Goal: Task Accomplishment & Management: Use online tool/utility

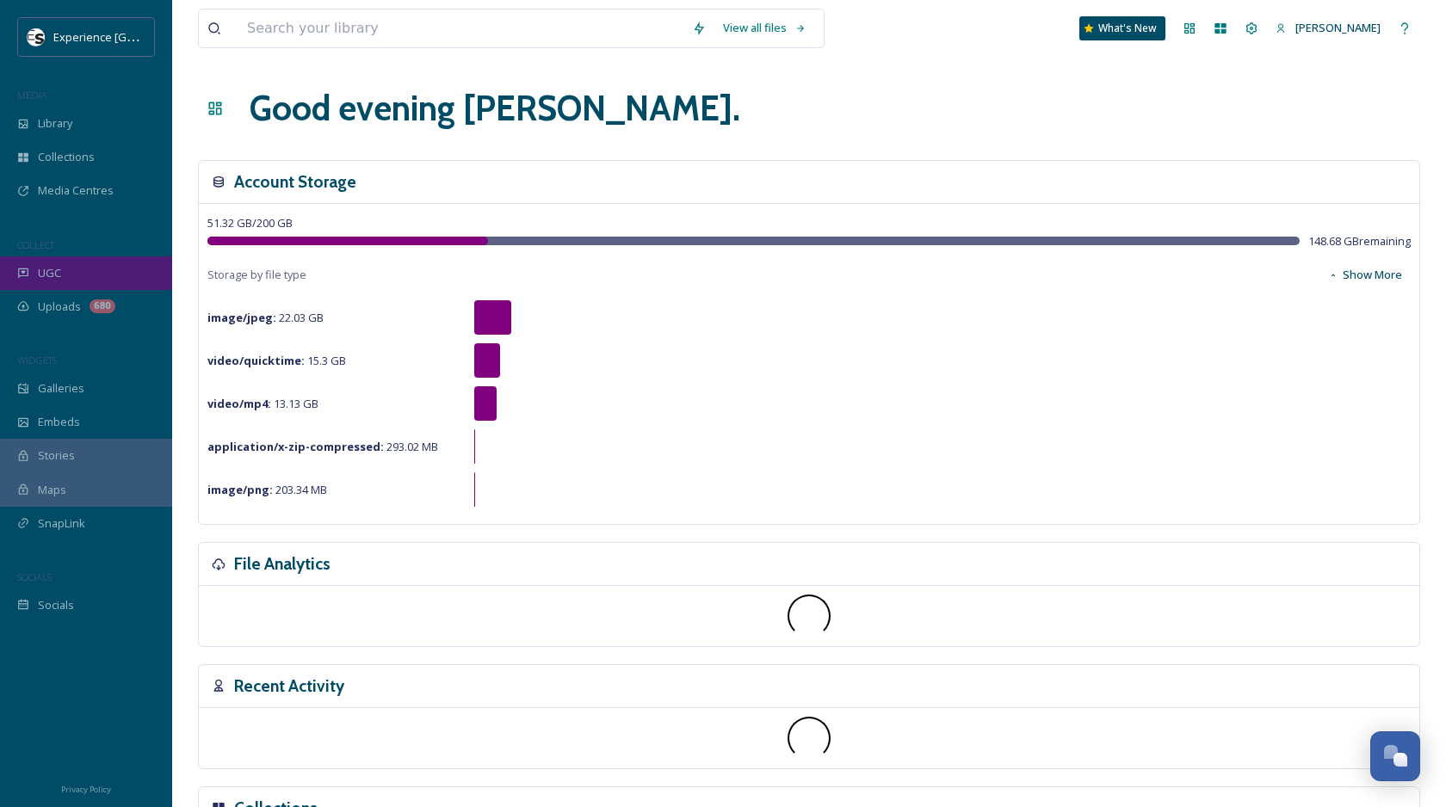
click at [74, 281] on div "UGC" at bounding box center [86, 274] width 172 height 34
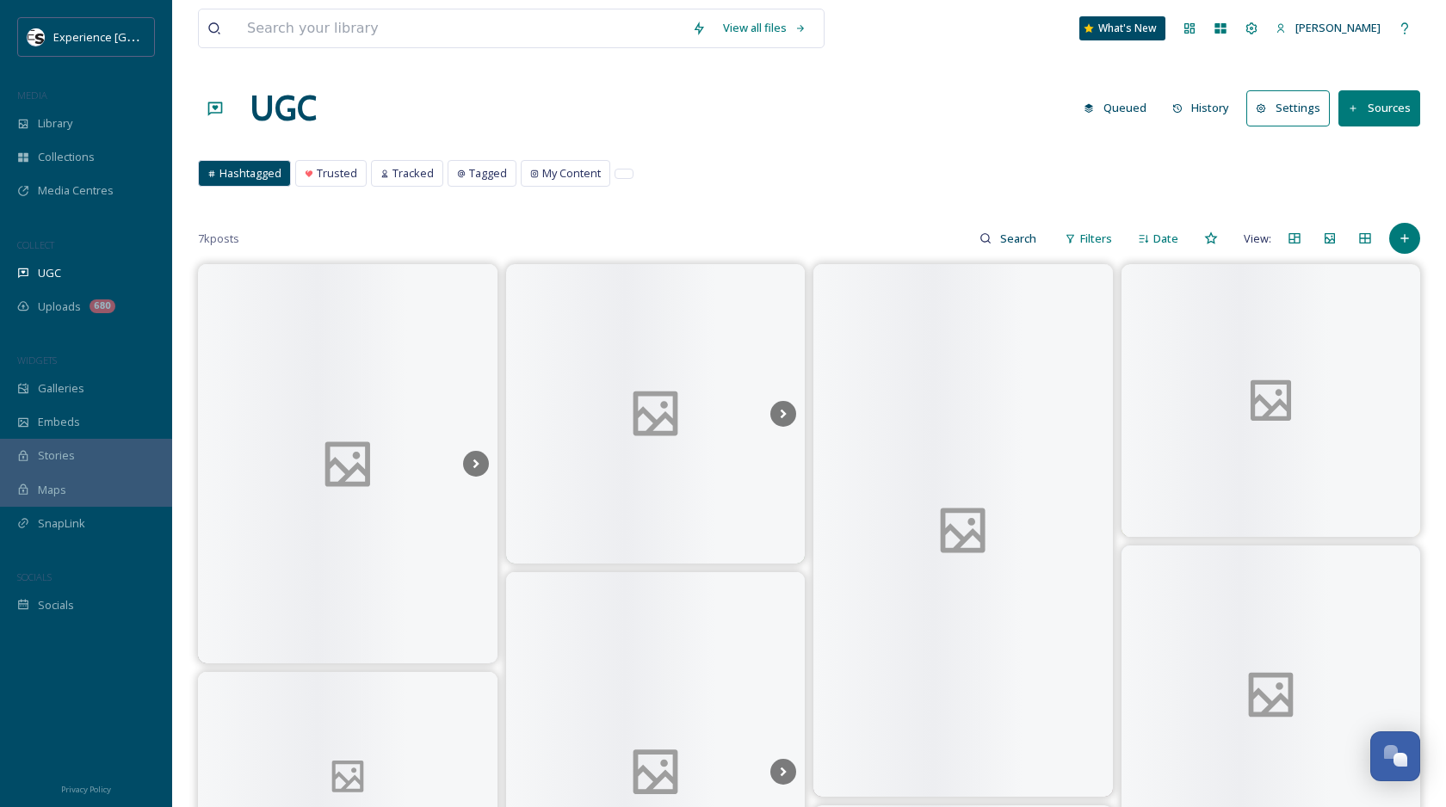
click at [1224, 94] on button "History" at bounding box center [1201, 108] width 75 height 34
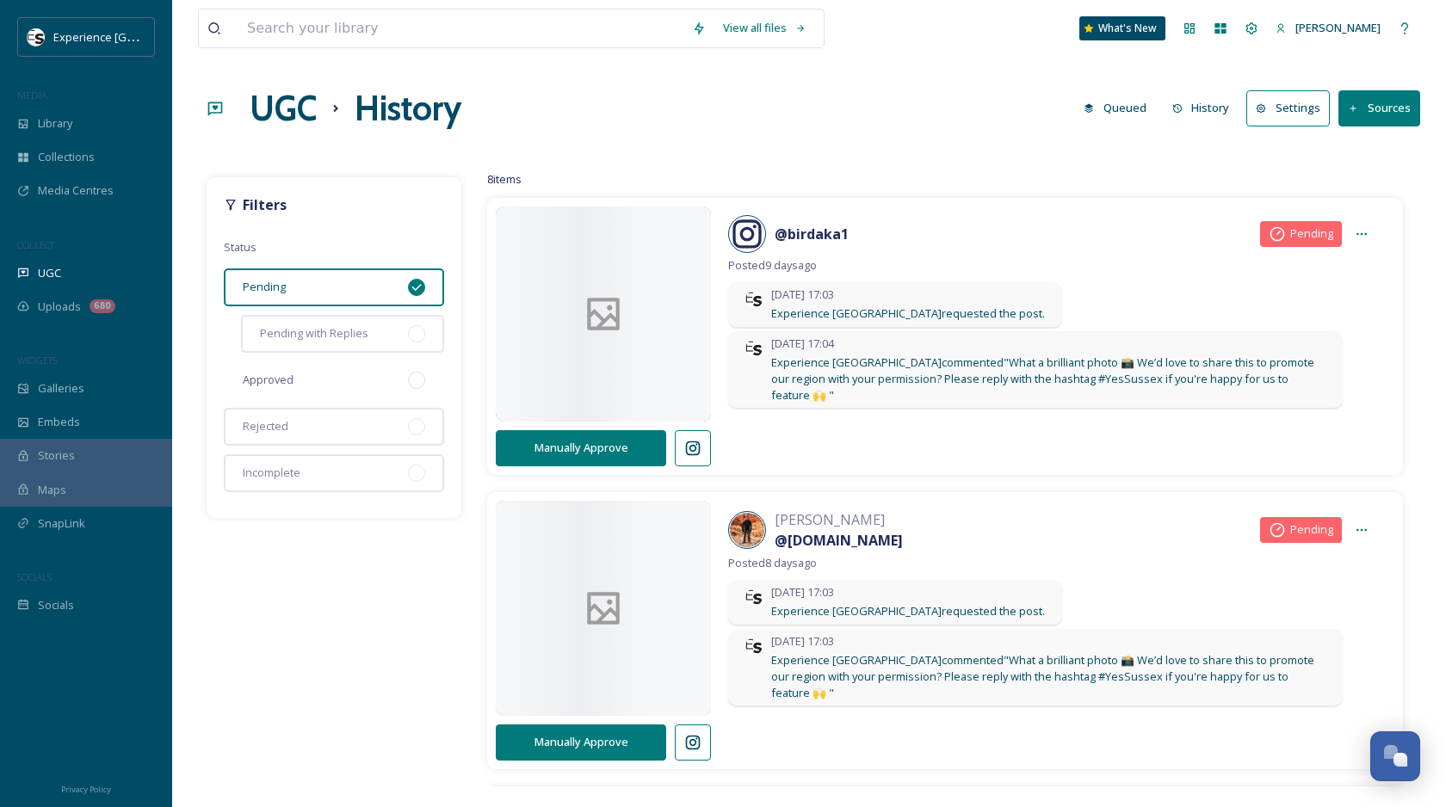
click at [288, 387] on span "Approved" at bounding box center [268, 380] width 51 height 16
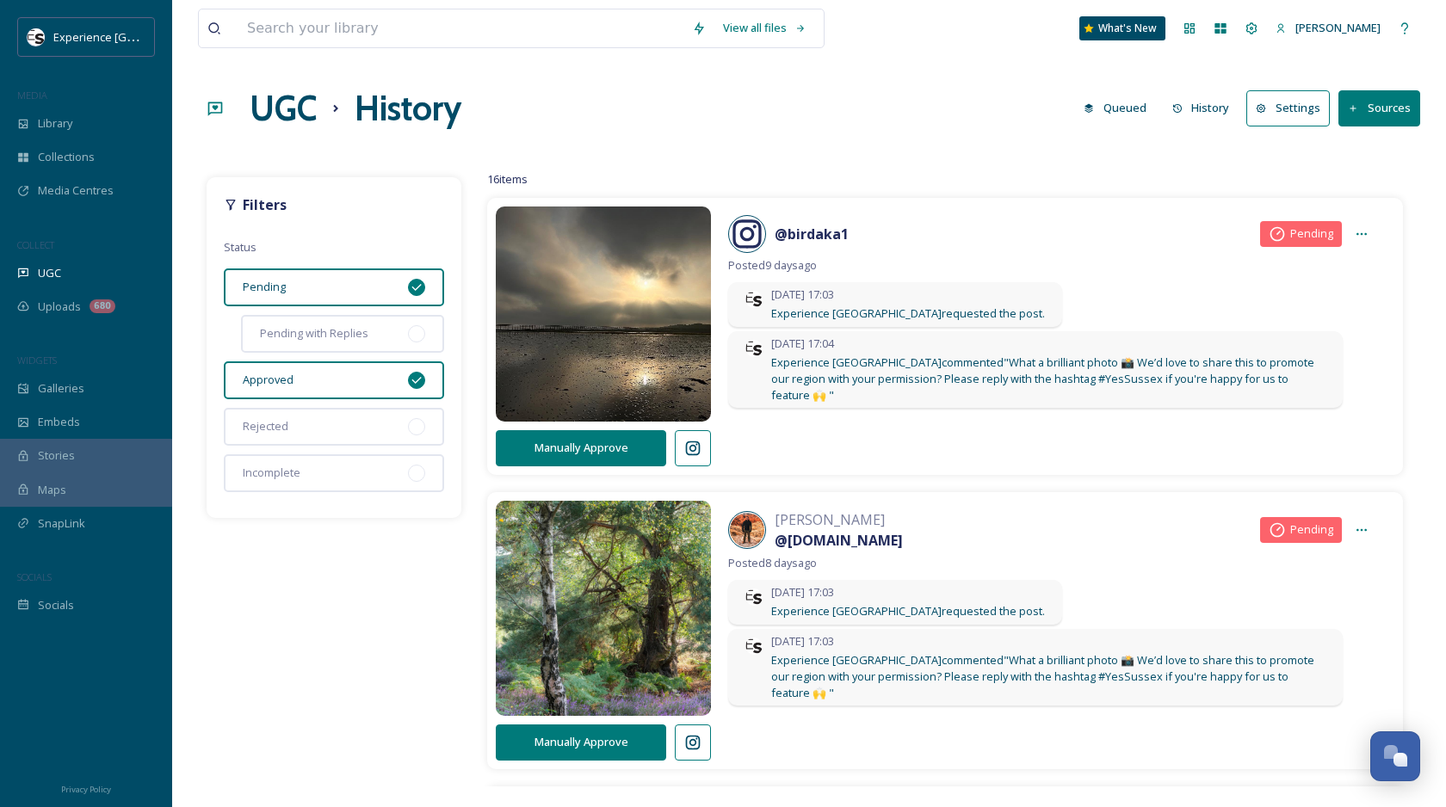
click at [686, 456] on icon at bounding box center [692, 448] width 17 height 17
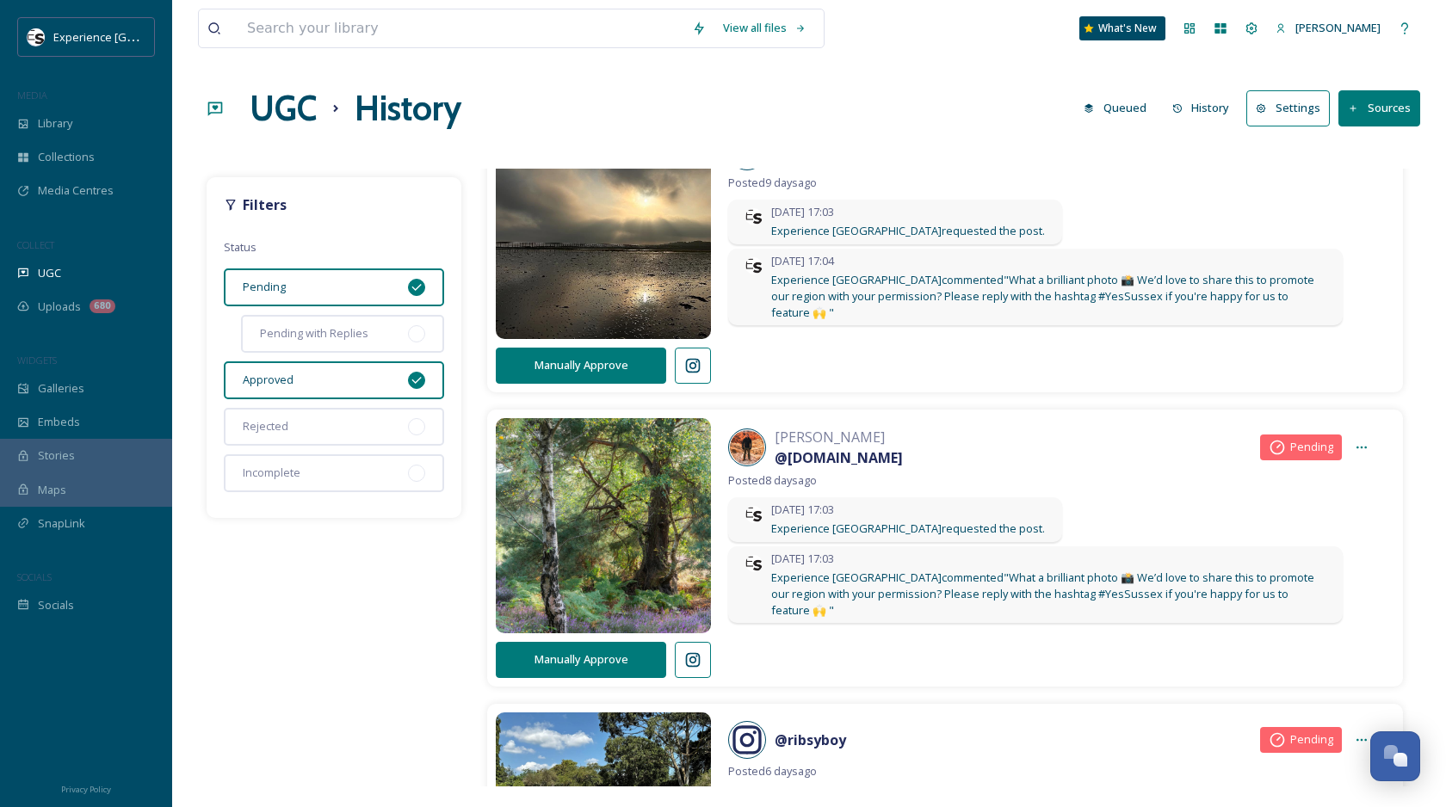
click at [703, 659] on button at bounding box center [693, 660] width 36 height 36
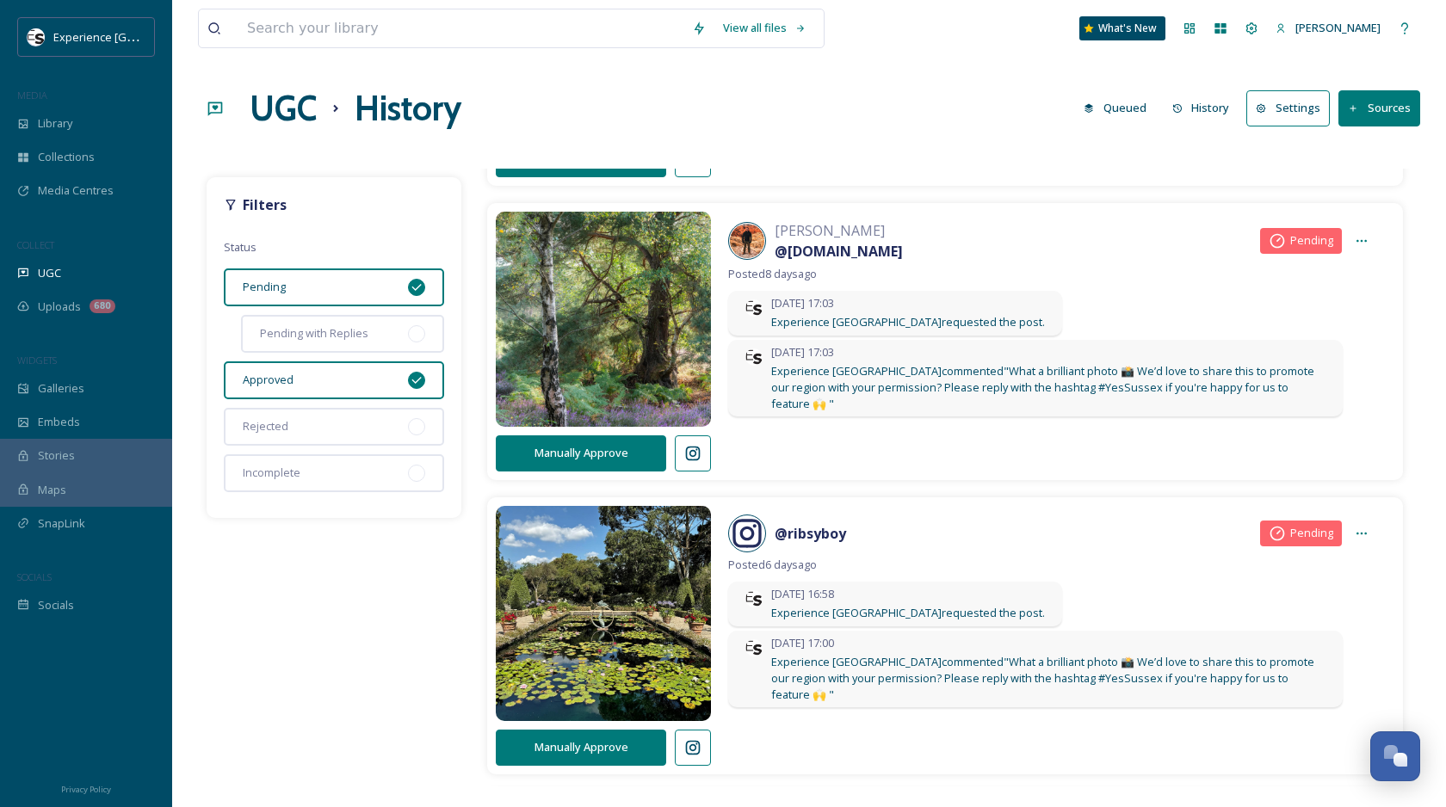
scroll to position [386, 0]
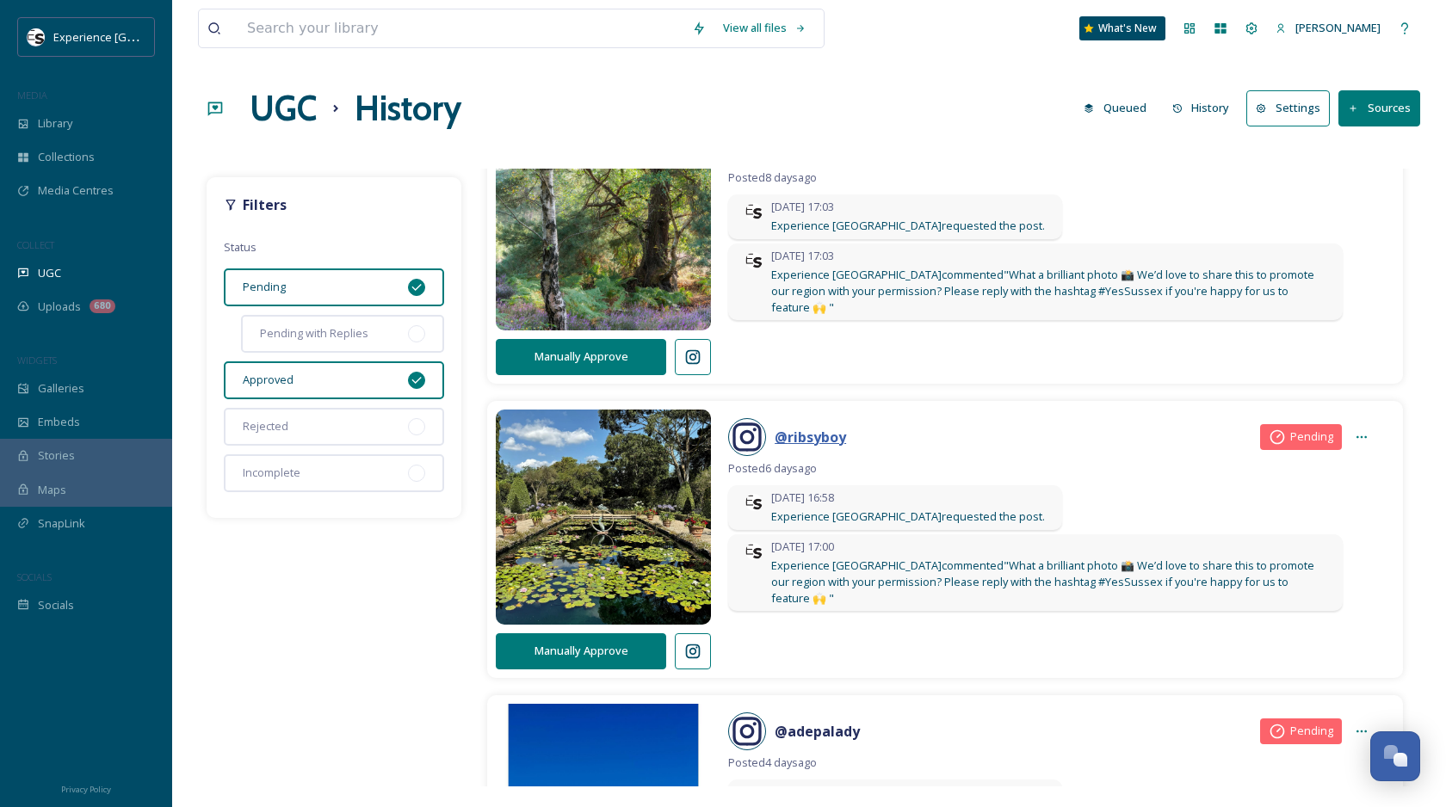
click at [801, 436] on strong "@ ribsyboy" at bounding box center [810, 437] width 71 height 19
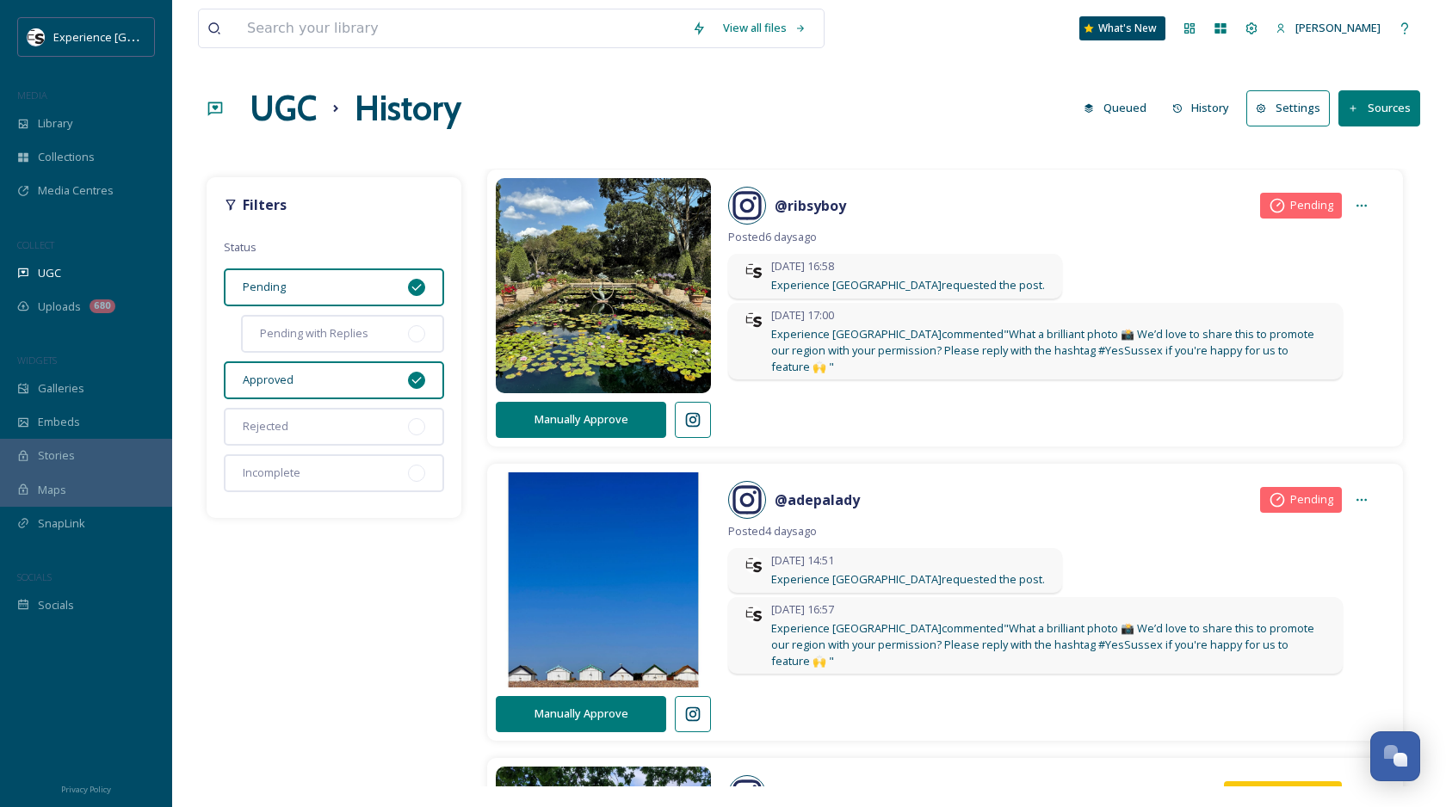
scroll to position [793, 0]
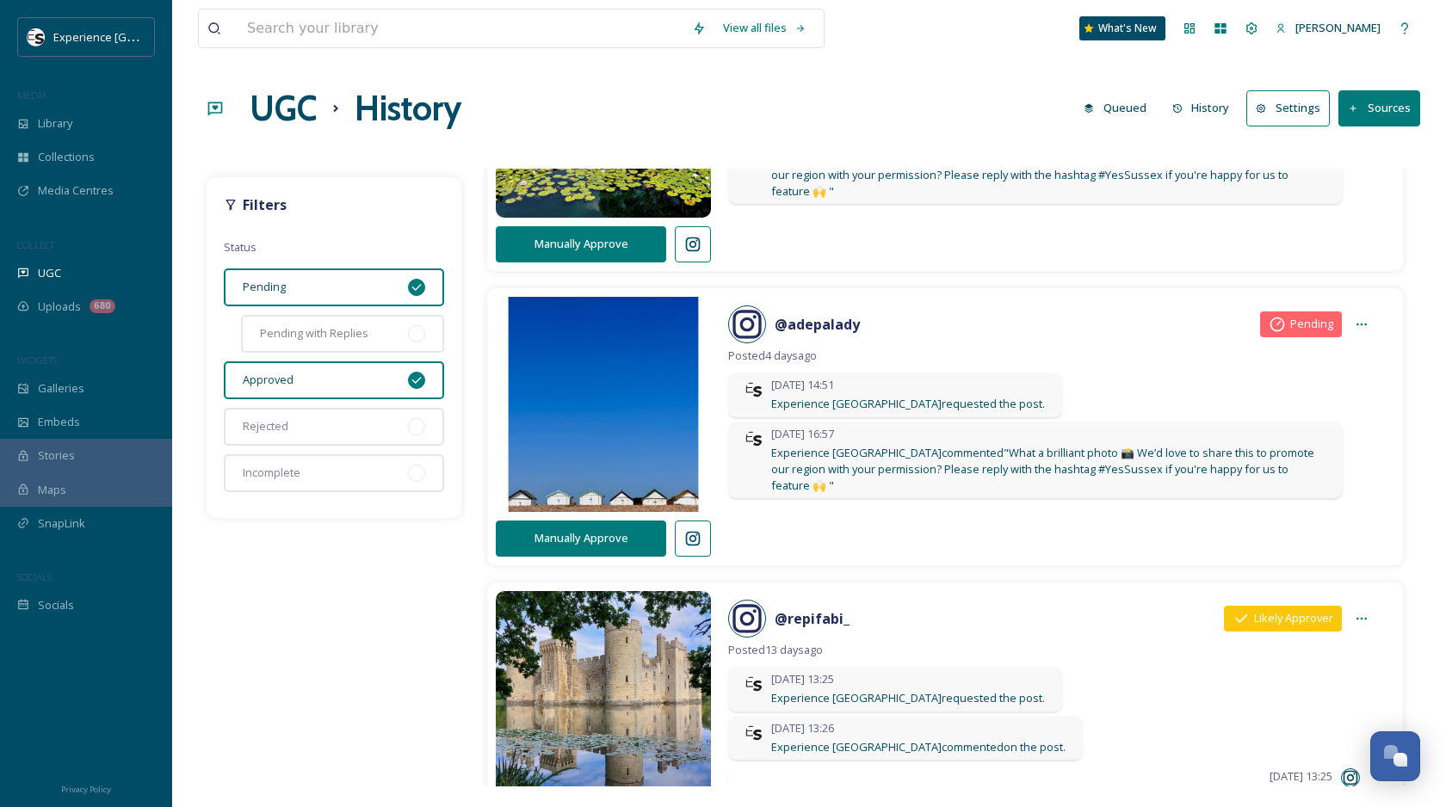
click at [706, 529] on button at bounding box center [693, 539] width 36 height 36
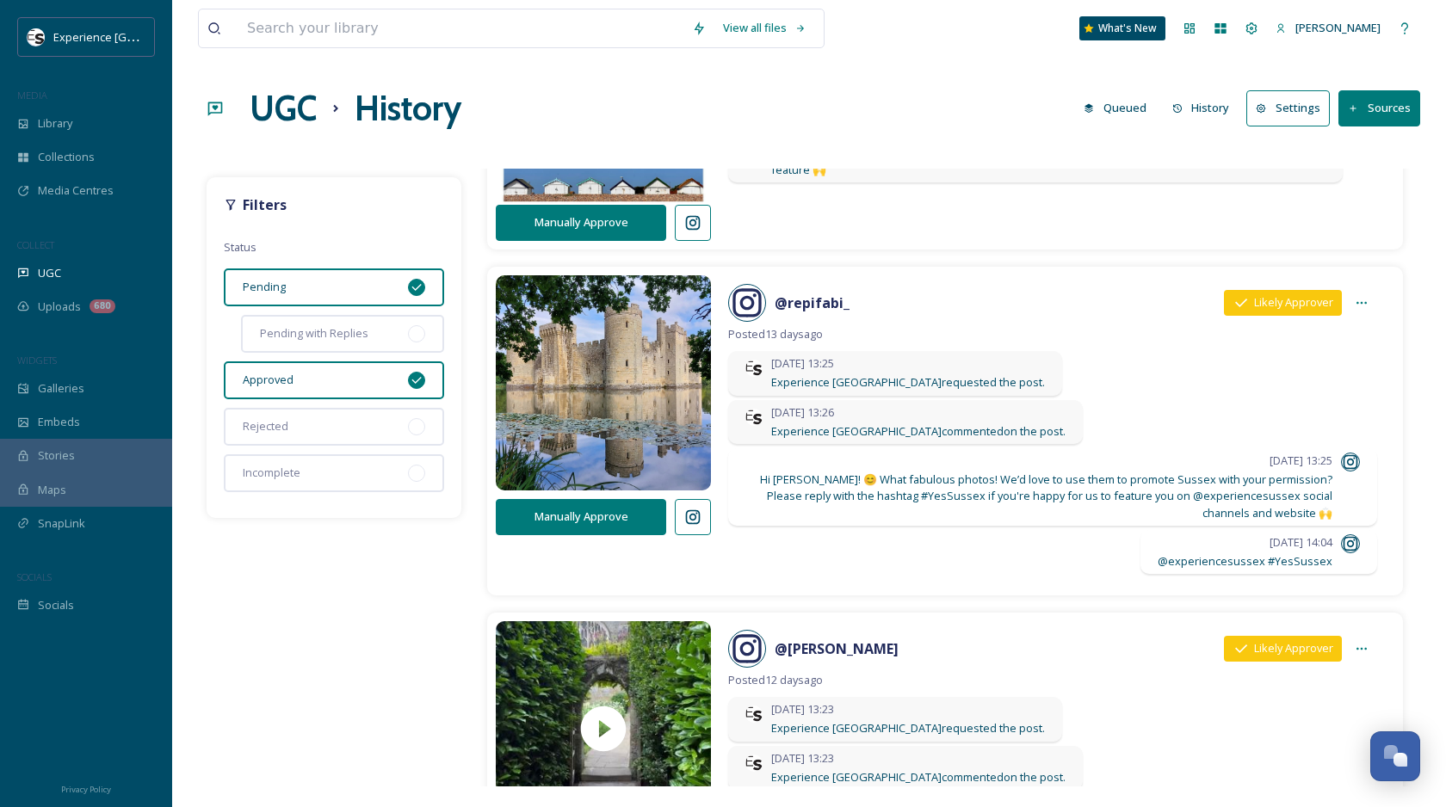
scroll to position [1182, 0]
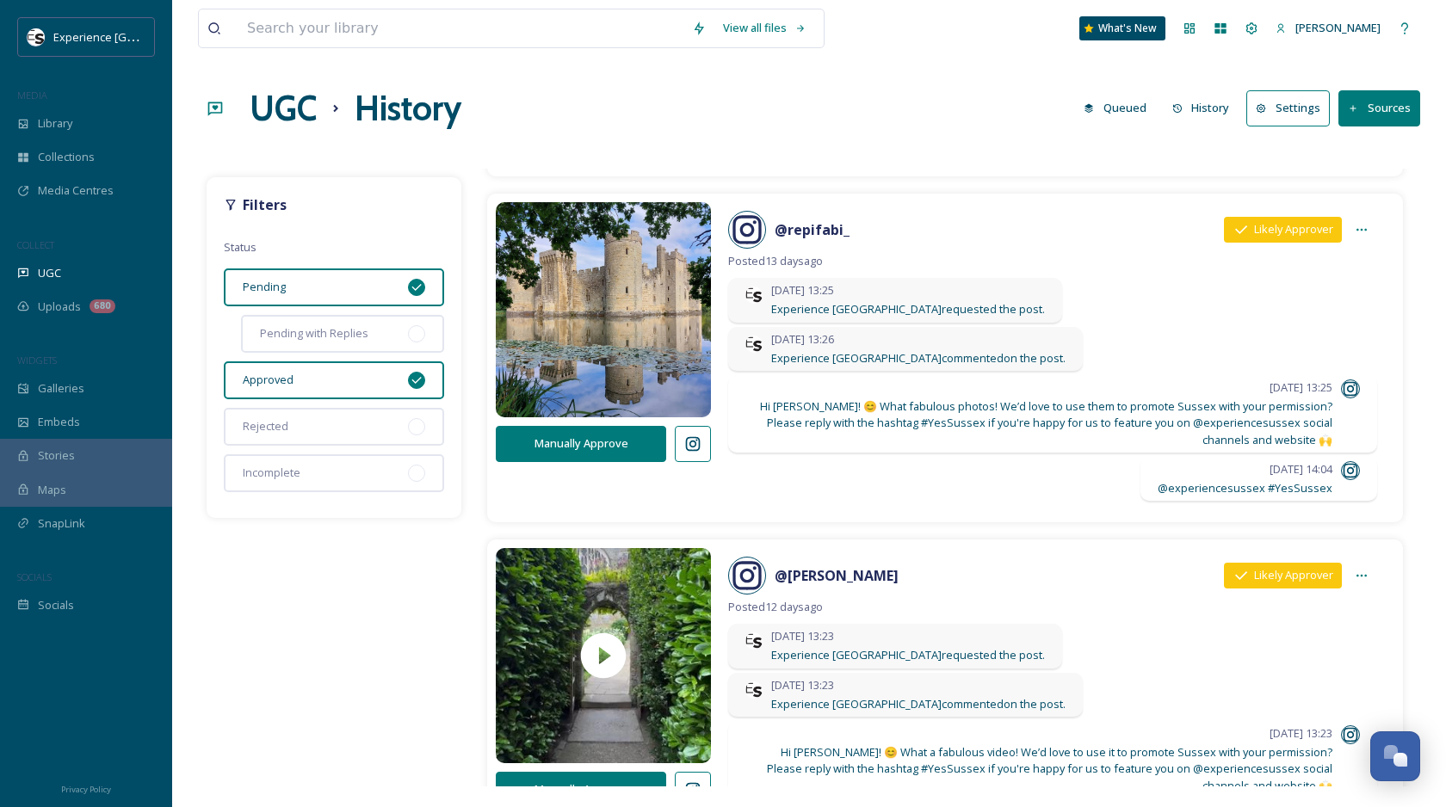
click at [694, 448] on icon at bounding box center [692, 444] width 17 height 17
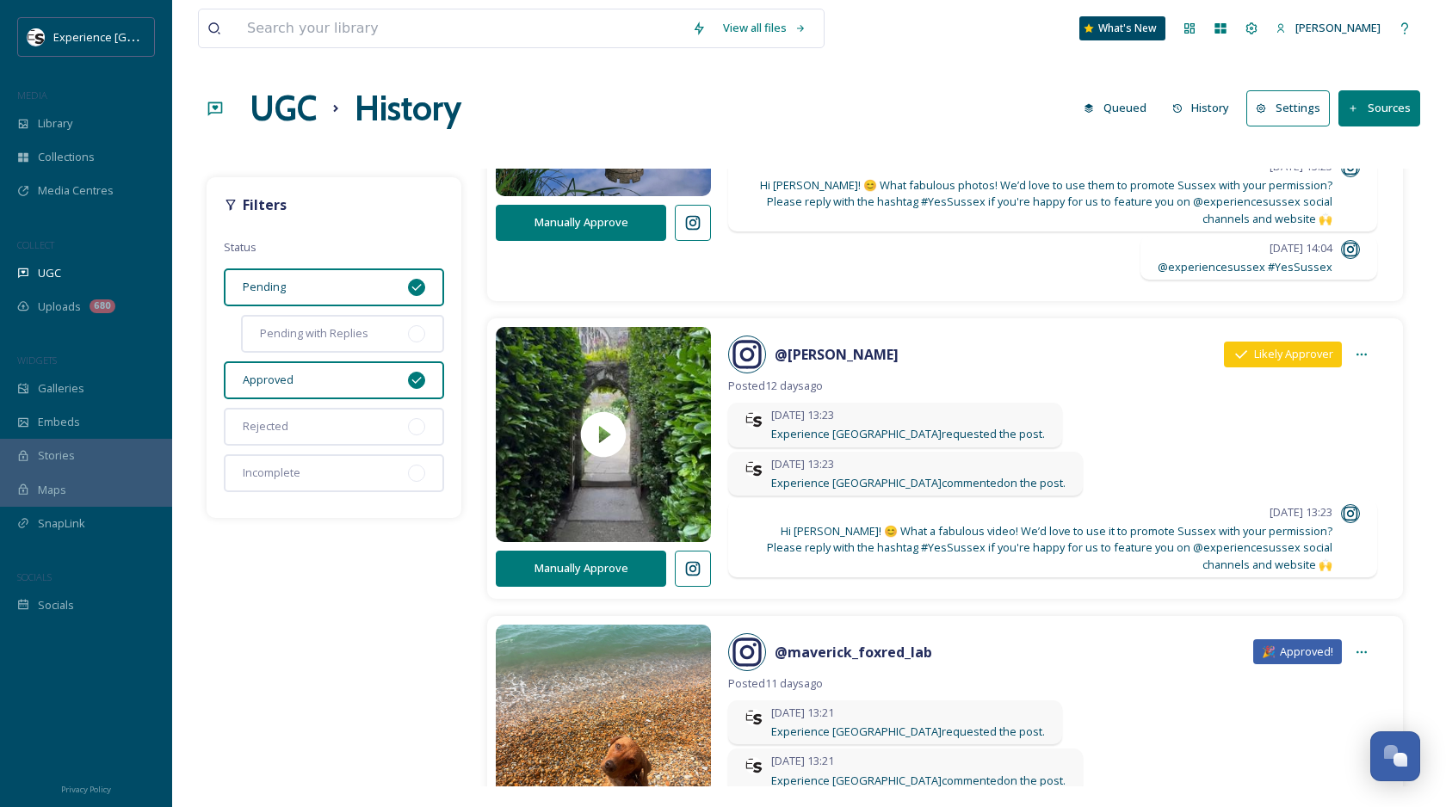
scroll to position [1460, 0]
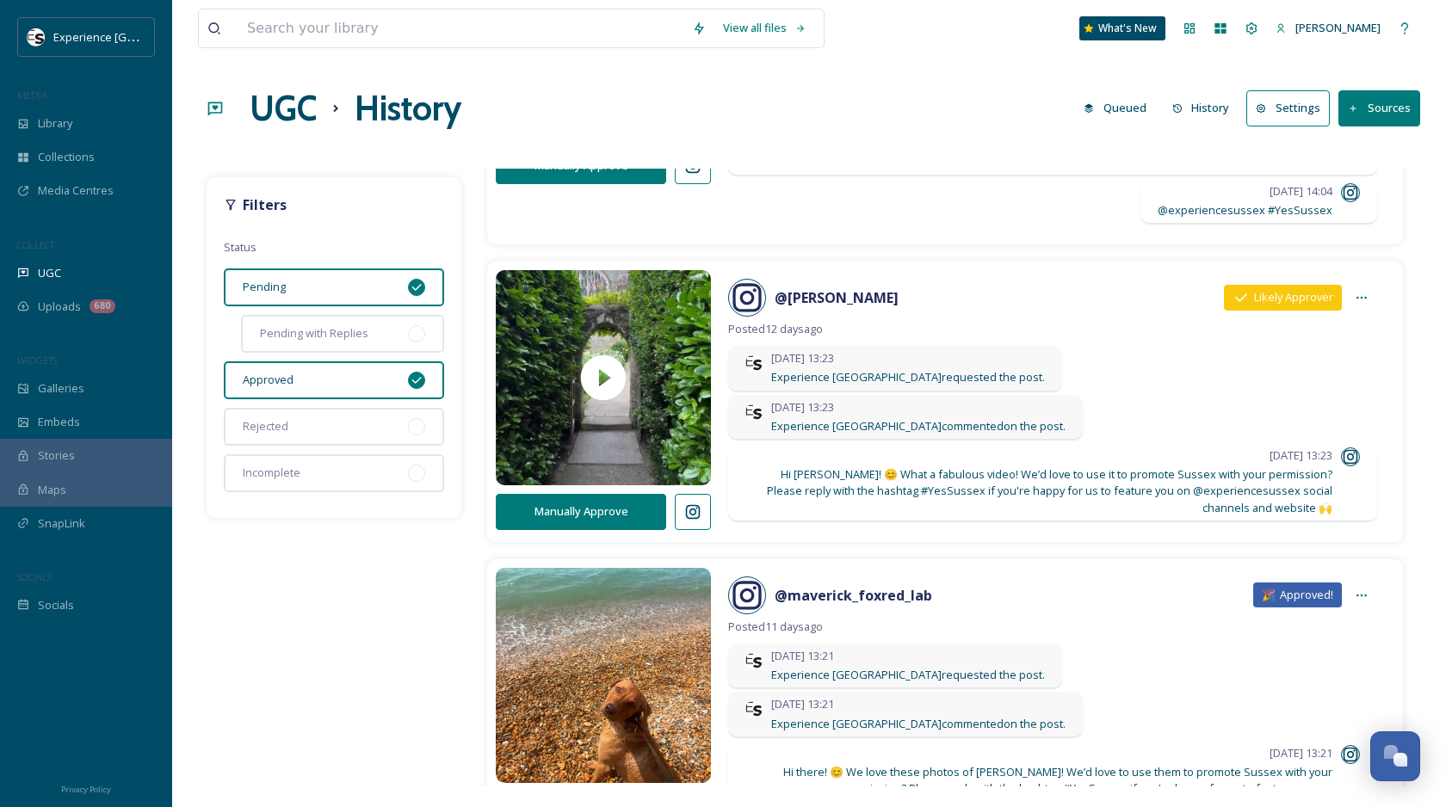
click at [698, 510] on icon at bounding box center [692, 512] width 17 height 17
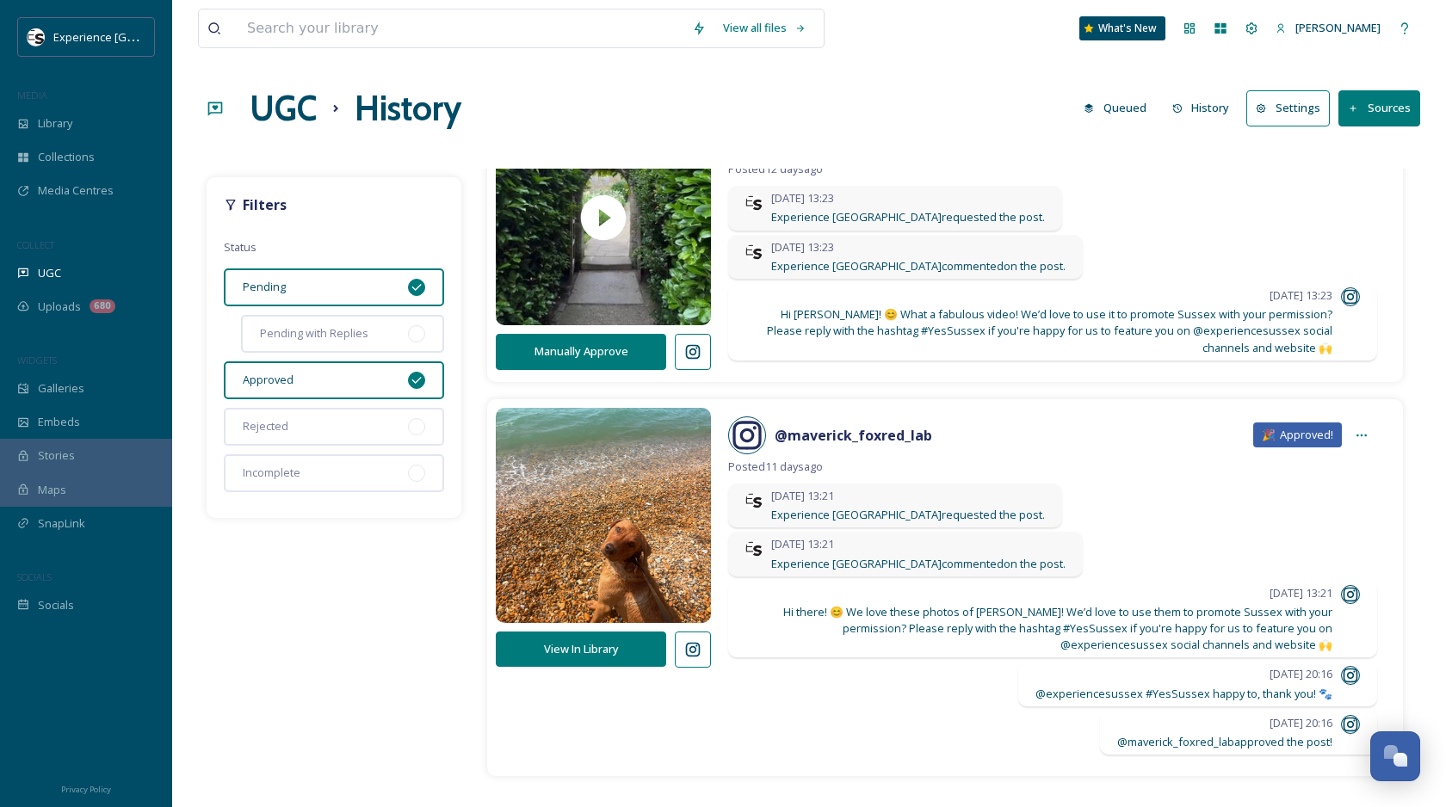
scroll to position [1723, 0]
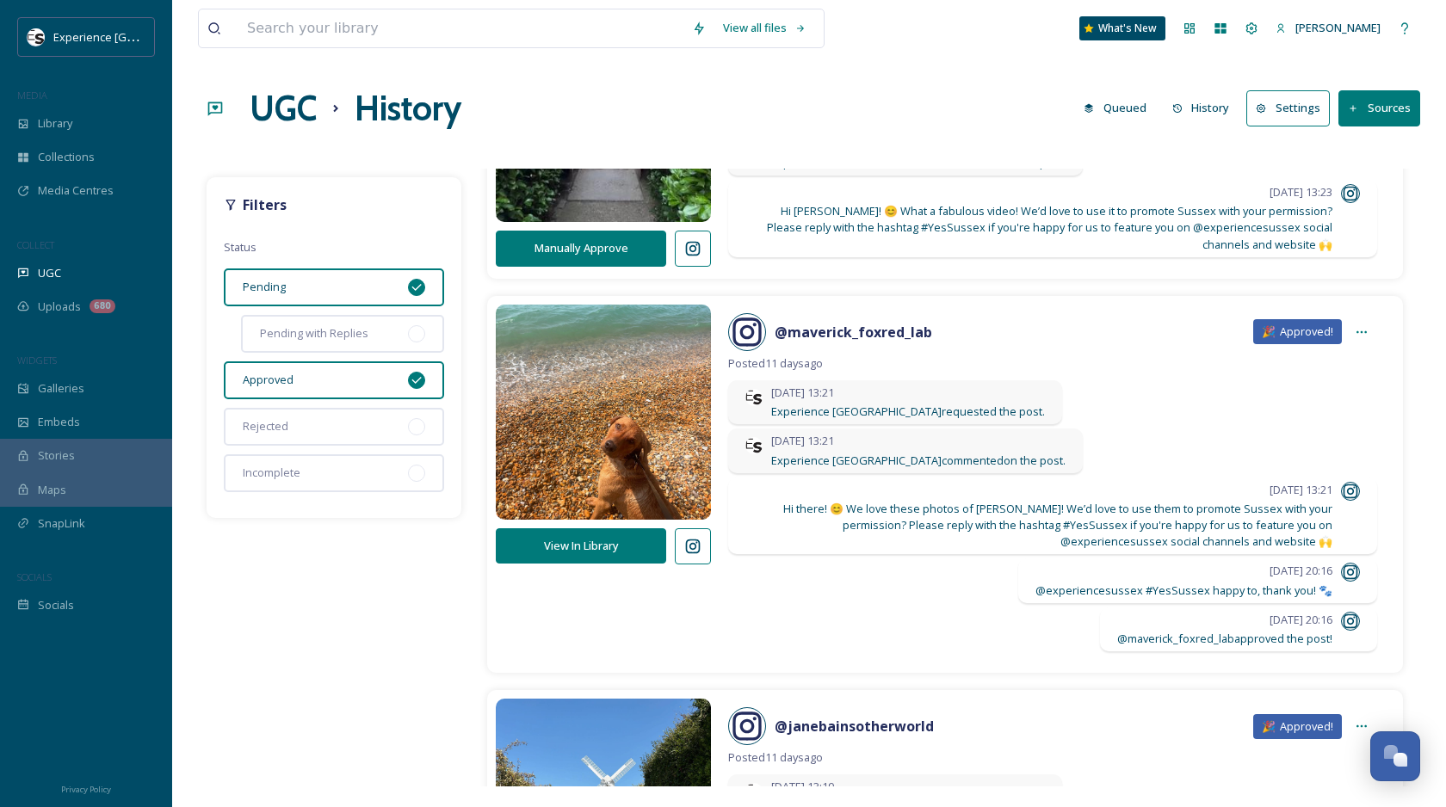
click at [699, 542] on icon at bounding box center [692, 546] width 17 height 17
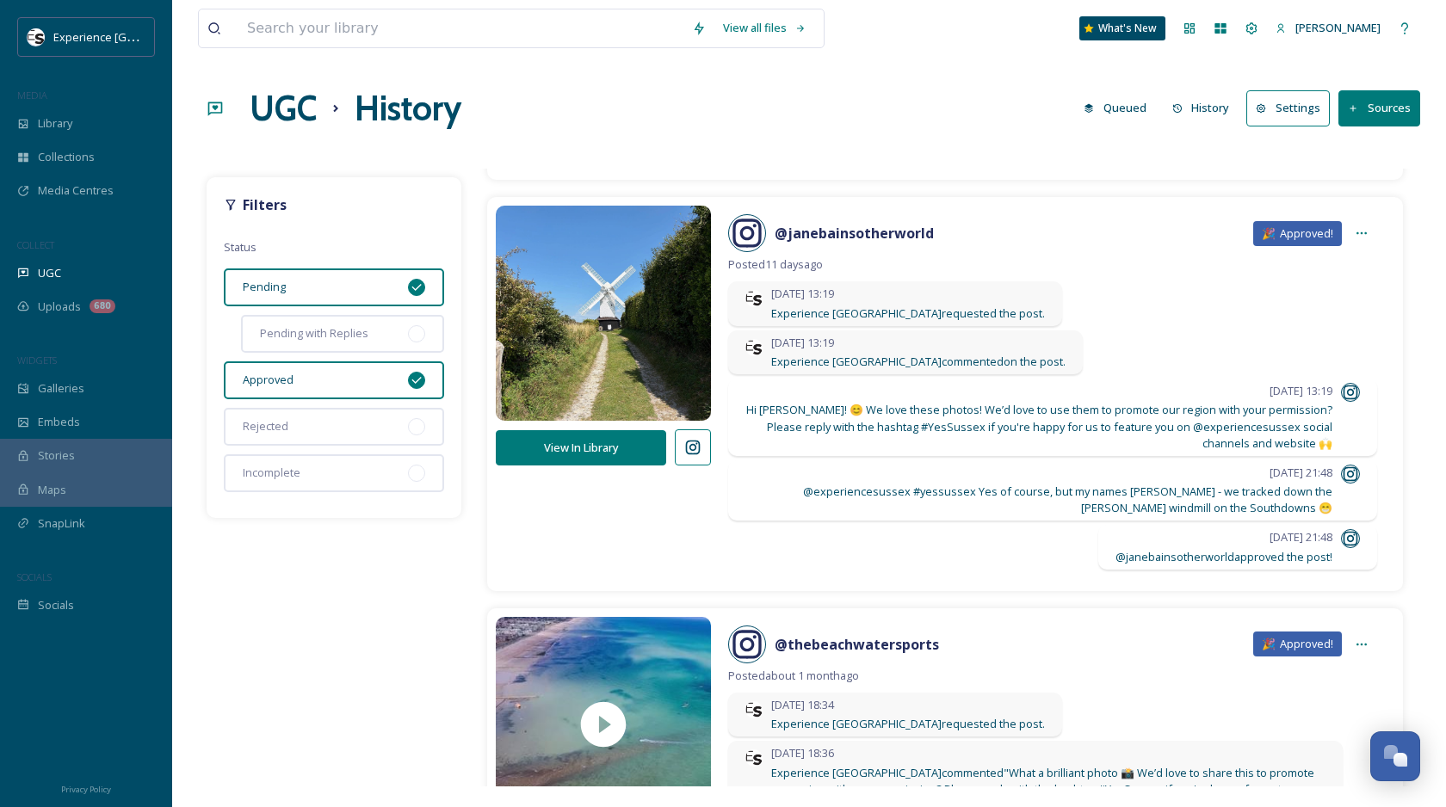
scroll to position [2207, 0]
